Goal: Information Seeking & Learning: Learn about a topic

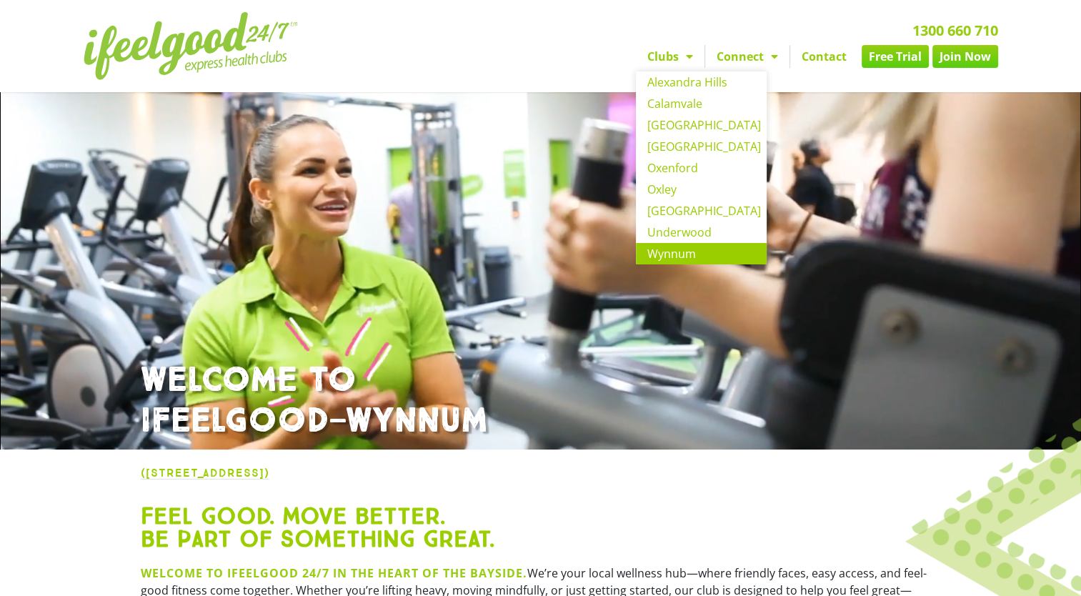
click at [666, 61] on link "Clubs" at bounding box center [670, 56] width 69 height 23
click at [666, 252] on link "Wynnum" at bounding box center [701, 253] width 131 height 21
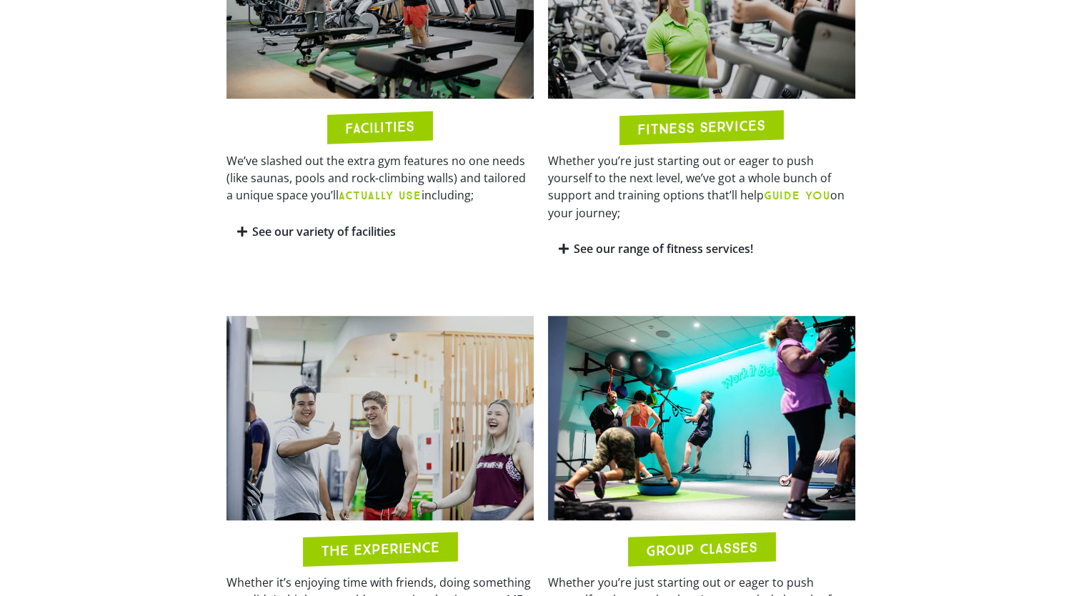
scroll to position [782, 0]
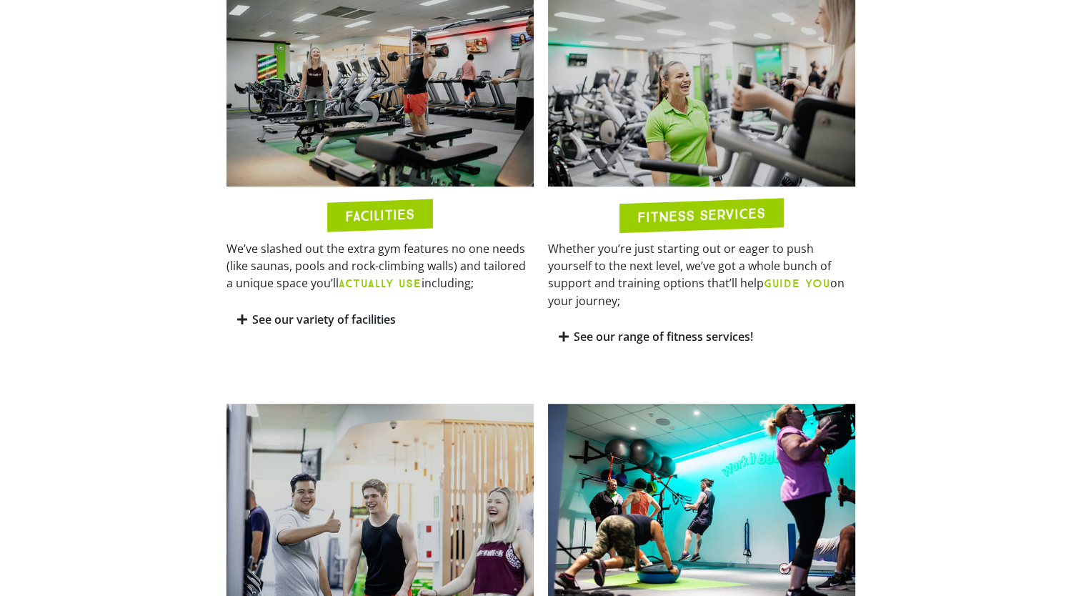
click at [599, 329] on link "See our range of fitness services!" at bounding box center [663, 337] width 179 height 16
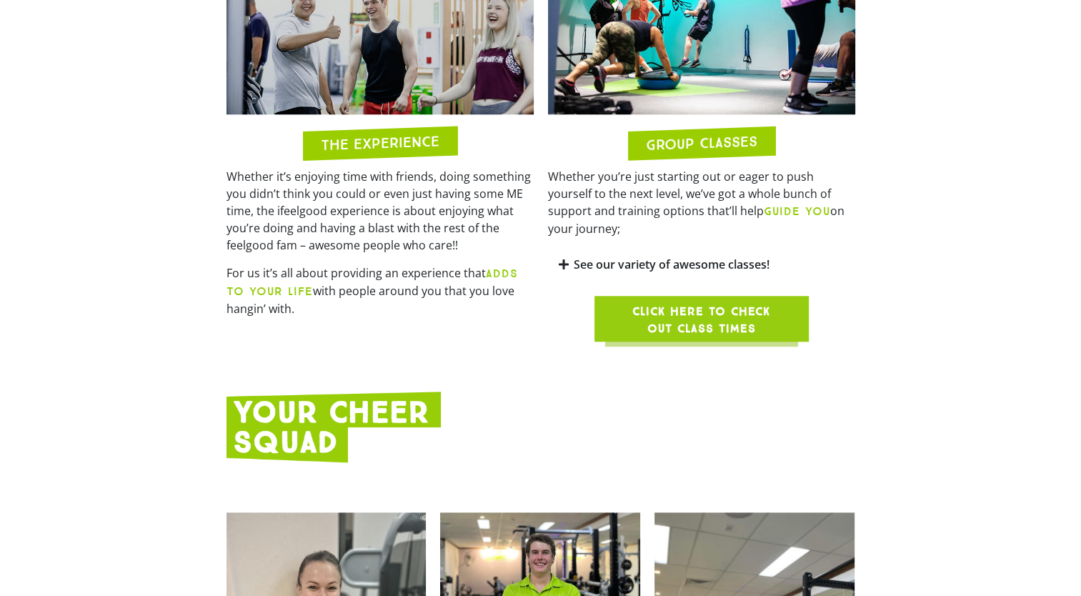
scroll to position [1431, 0]
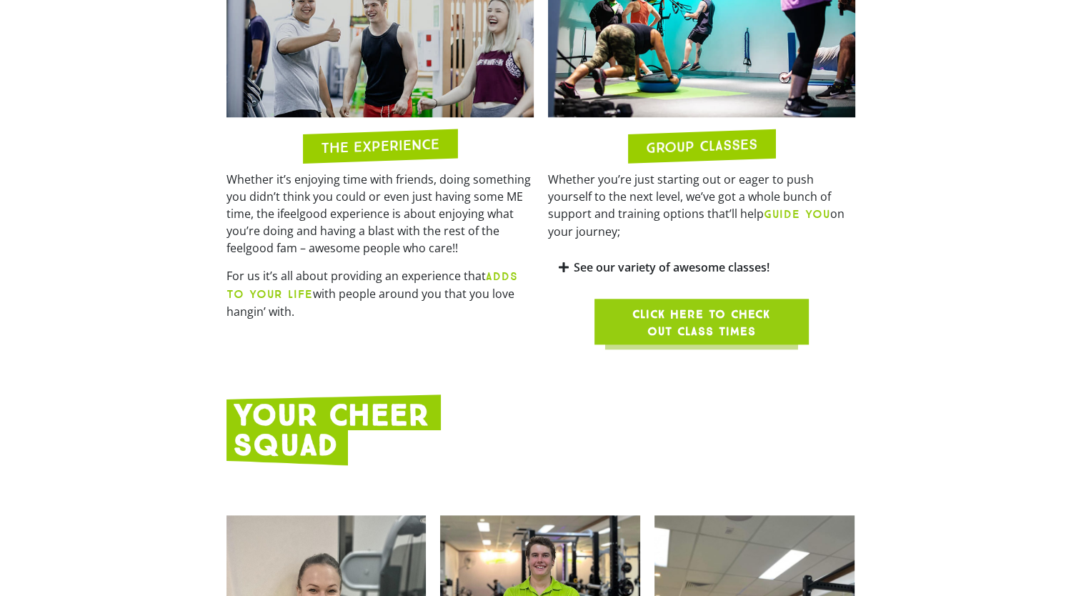
click at [657, 306] on span "Click here to check out class times" at bounding box center [702, 323] width 146 height 34
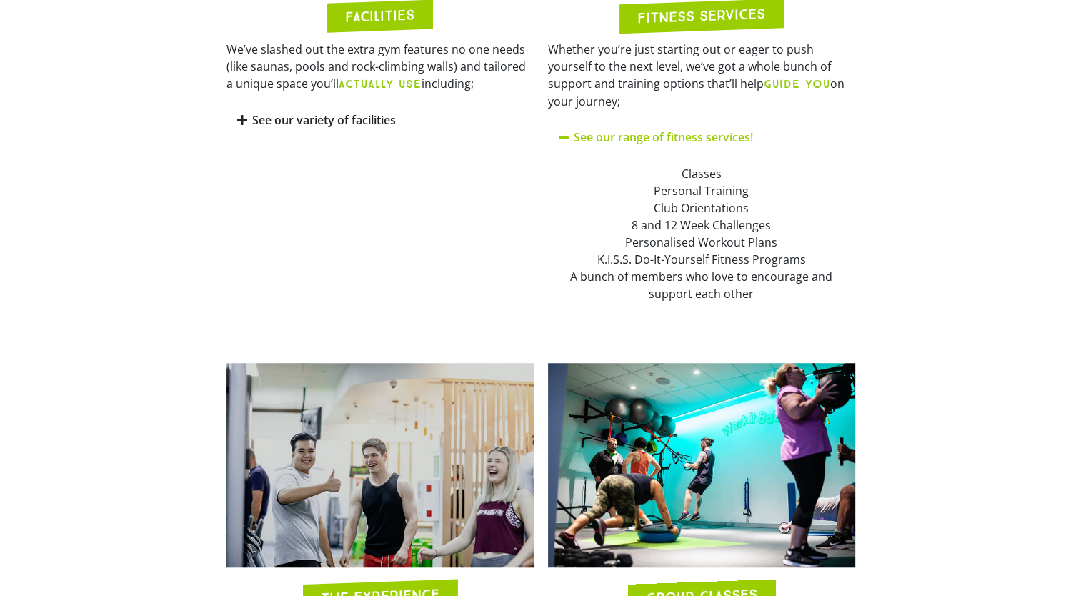
scroll to position [862, 0]
